Goal: Task Accomplishment & Management: Manage account settings

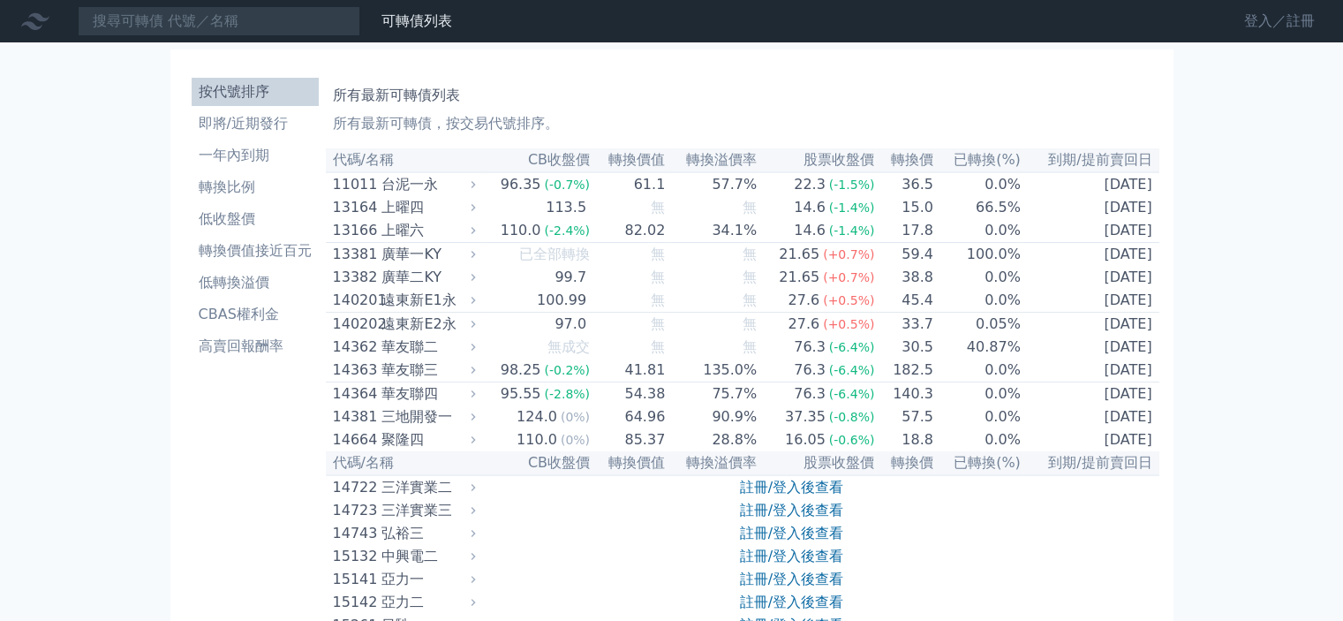
click at [1262, 31] on link "登入／註冊" at bounding box center [1279, 21] width 99 height 28
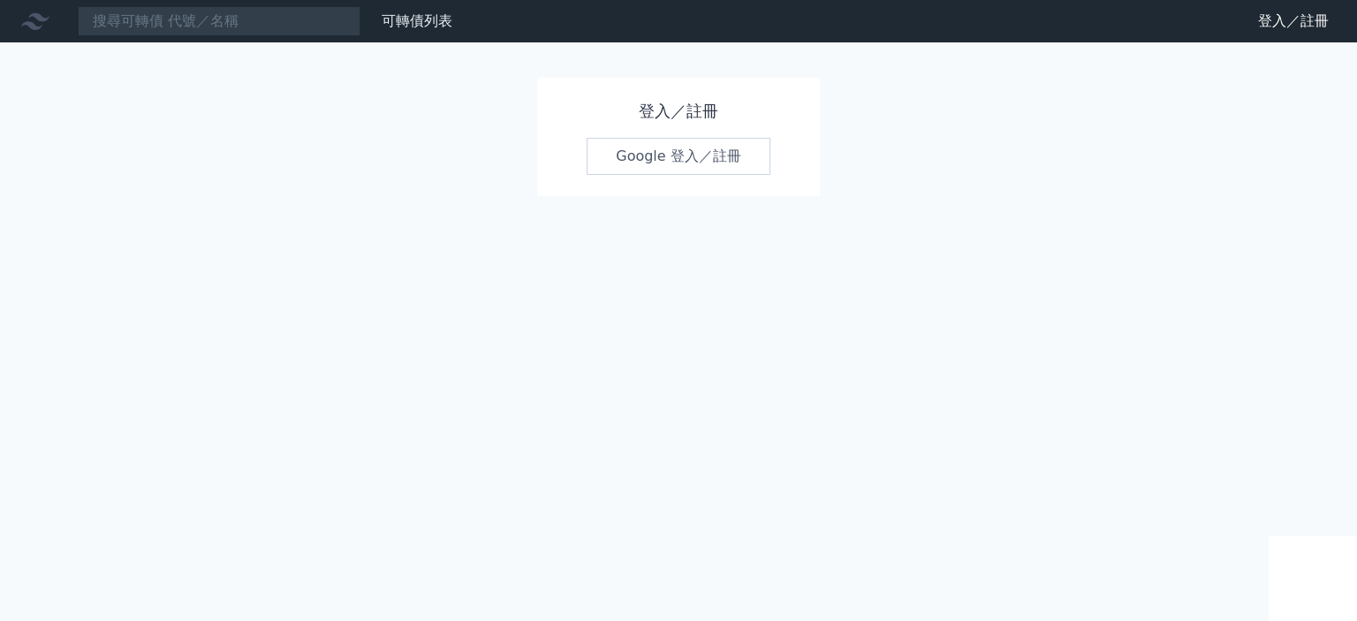
click at [617, 165] on link "Google 登入／註冊" at bounding box center [678, 156] width 184 height 37
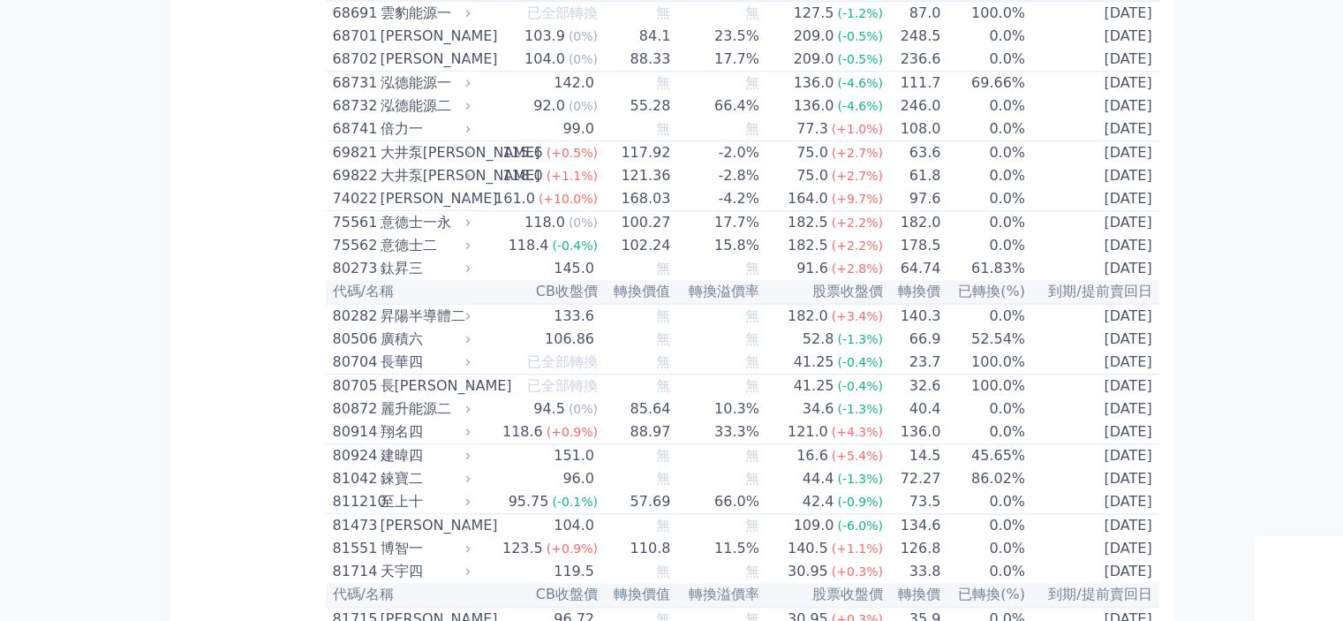
scroll to position [8654, 0]
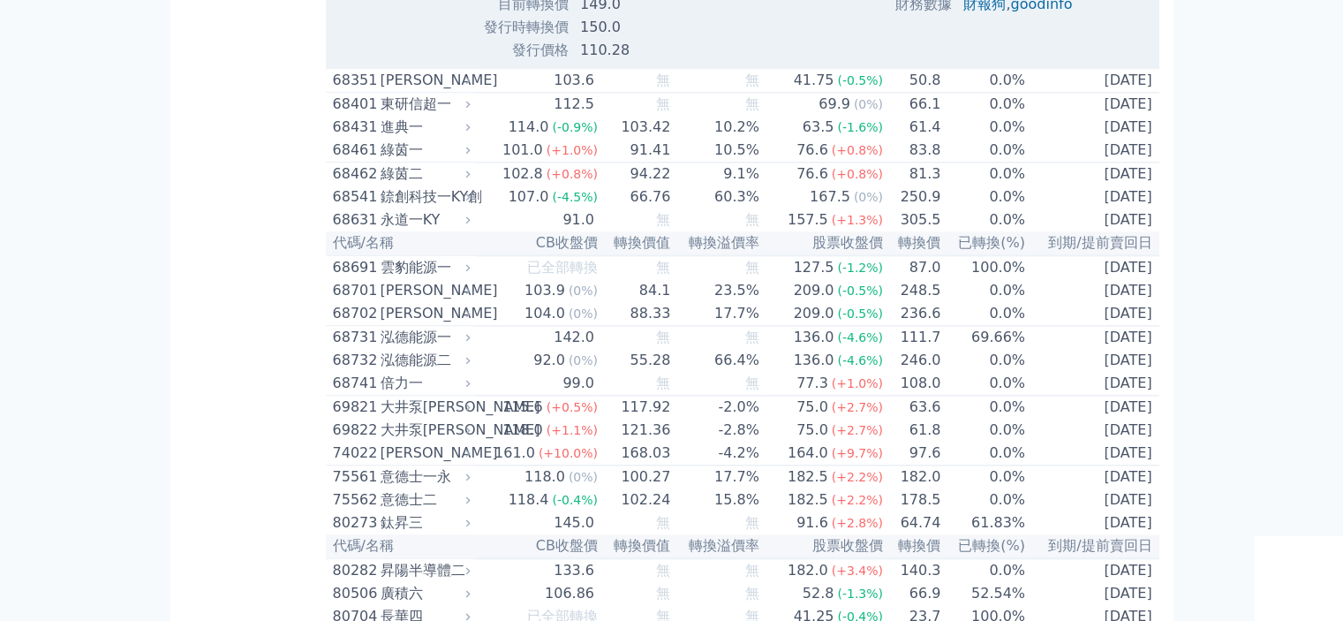
scroll to position [8988, 0]
